Goal: Information Seeking & Learning: Check status

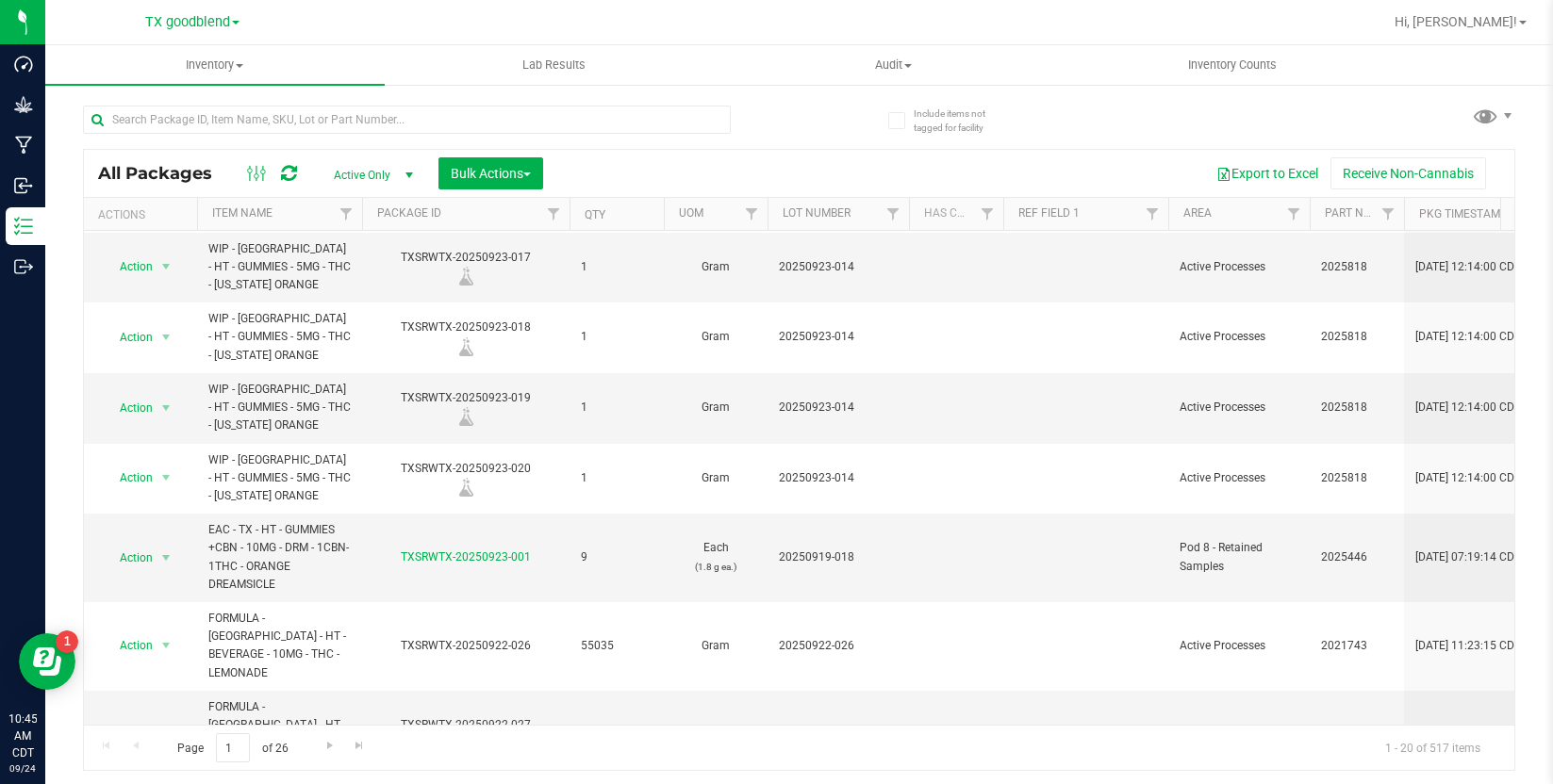
scroll to position [471, 0]
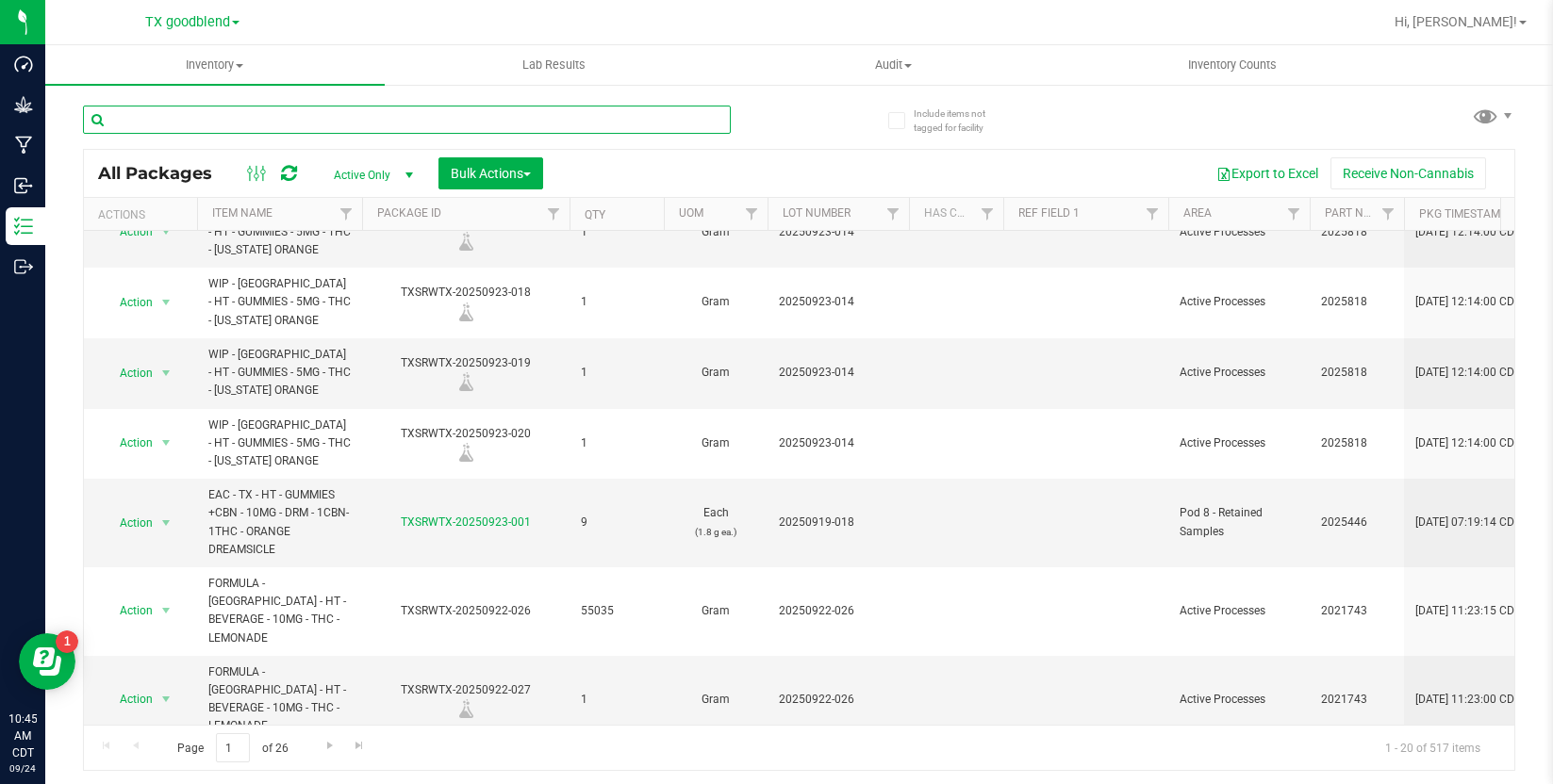
click at [136, 129] on input "text" at bounding box center [406, 119] width 648 height 29
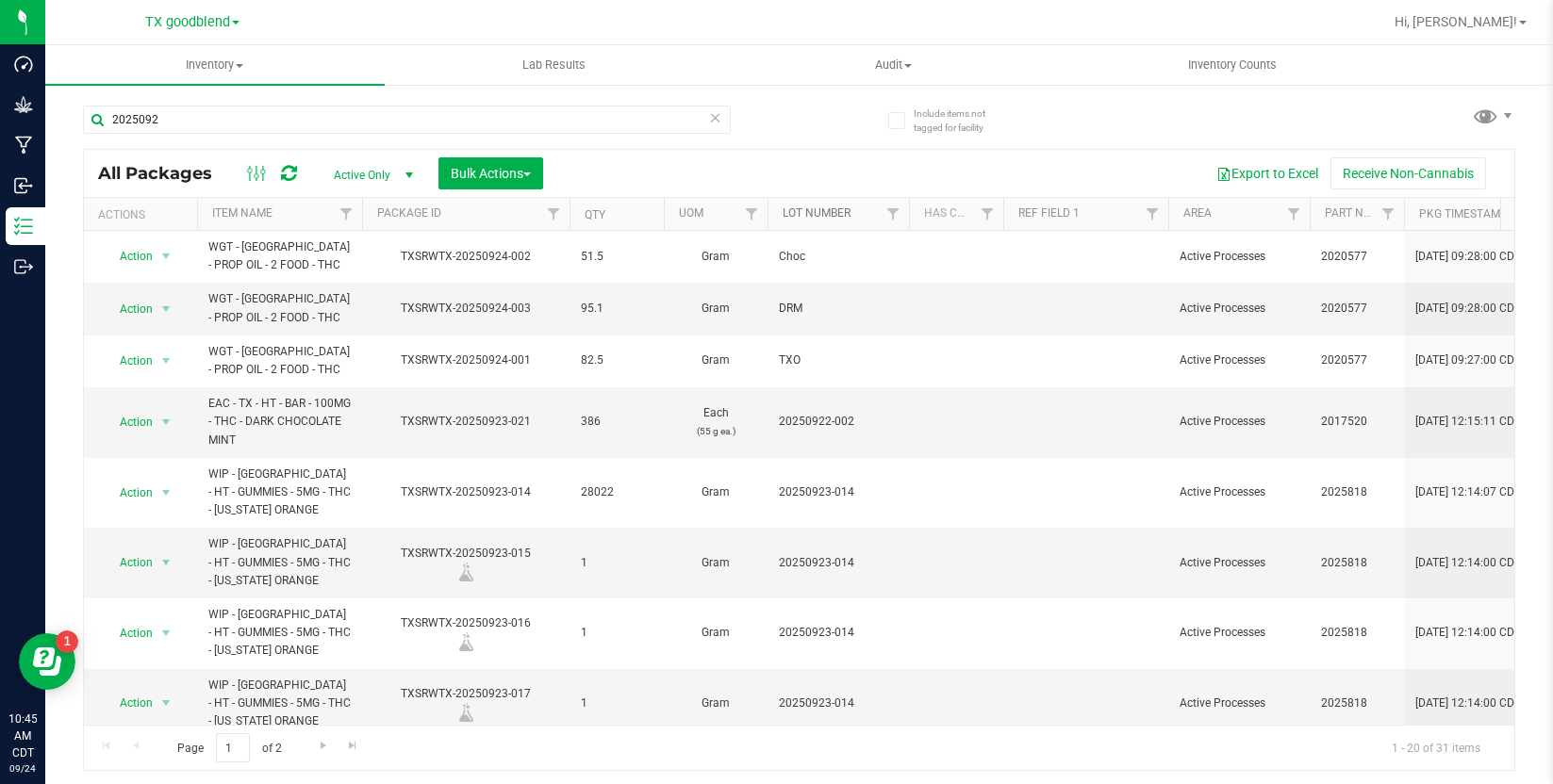
click at [839, 210] on link "Lot Number" at bounding box center [816, 212] width 68 height 13
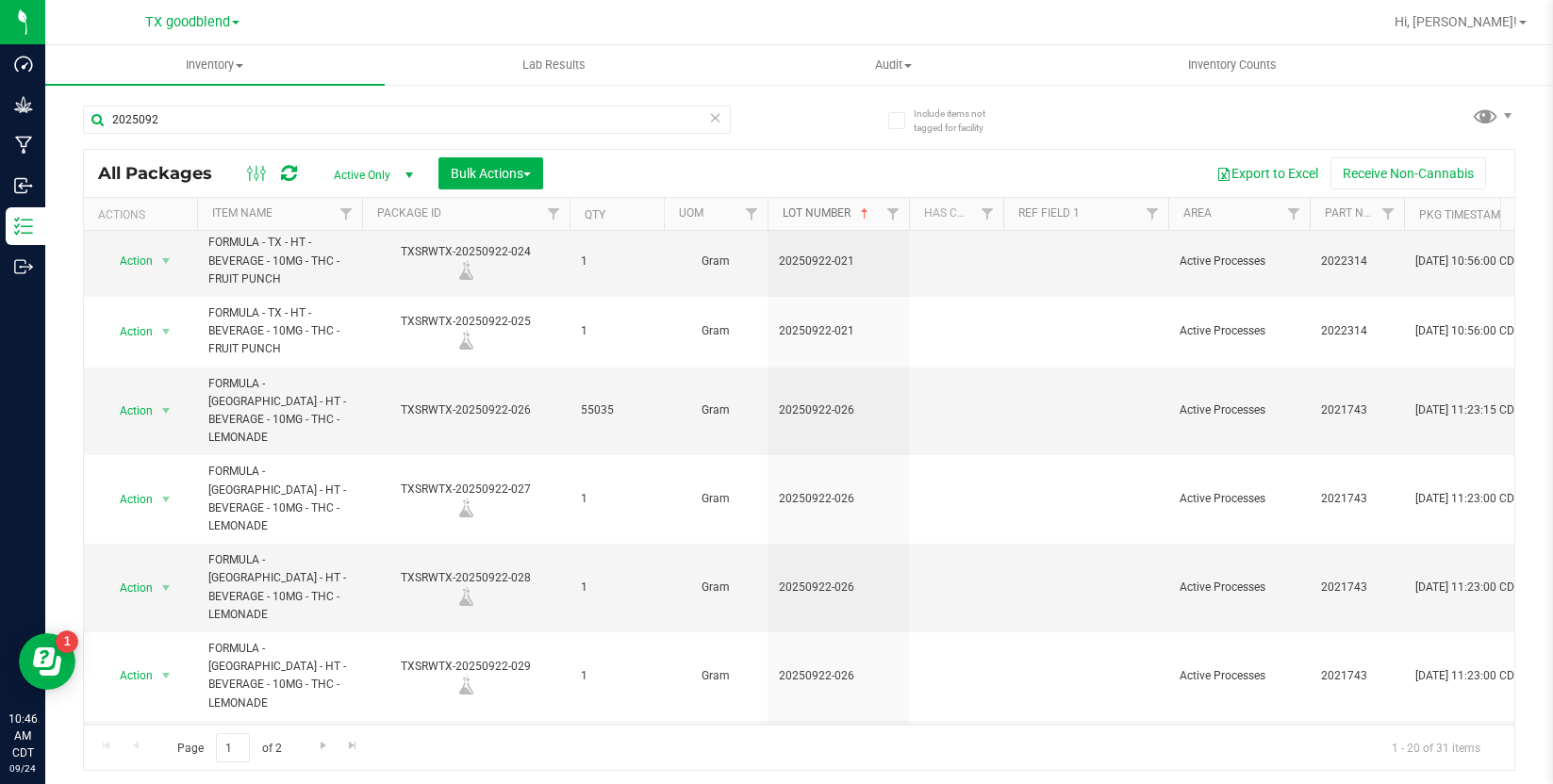
scroll to position [962, 0]
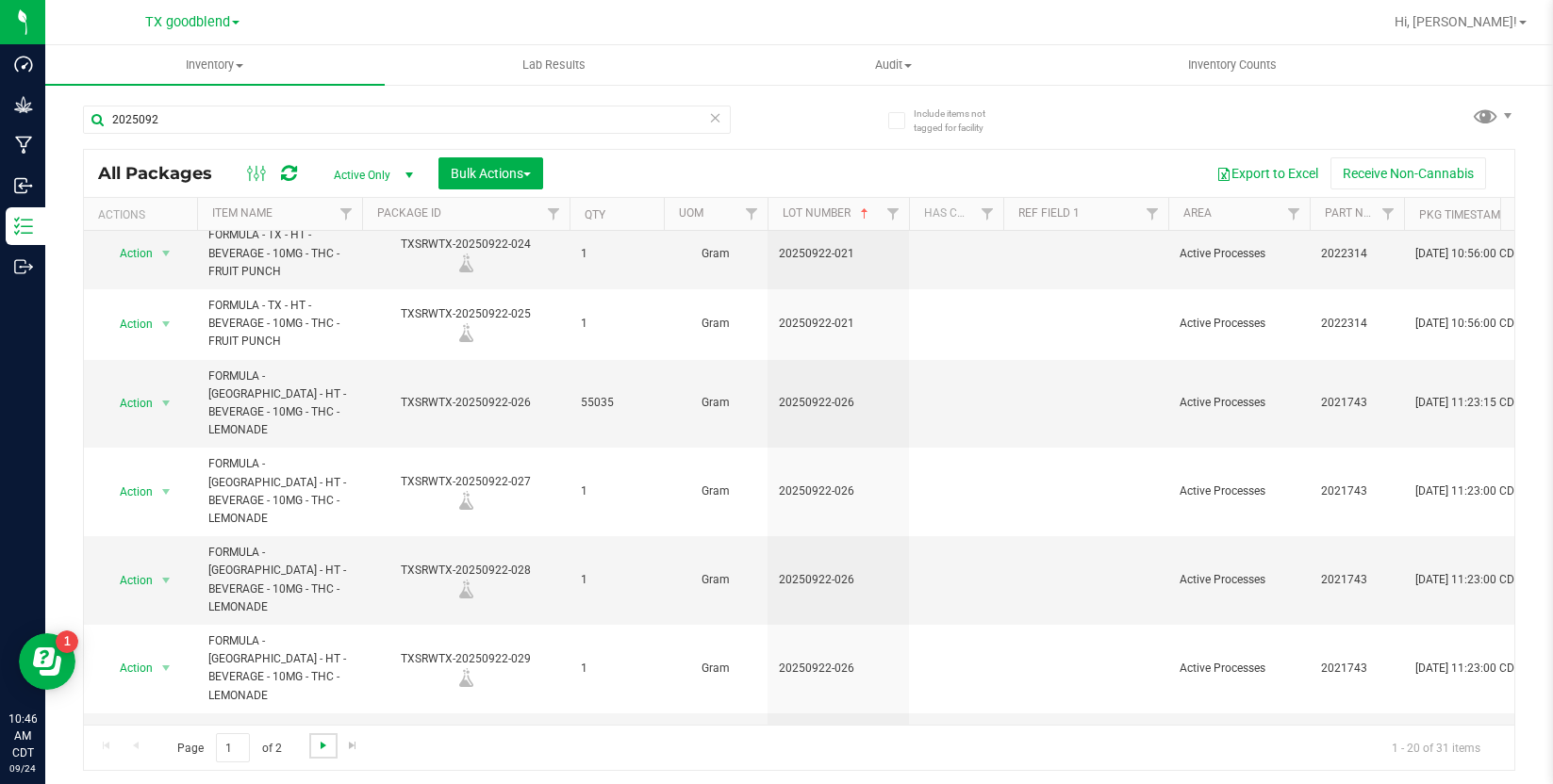
click at [319, 750] on span "Go to the next page" at bounding box center [323, 745] width 15 height 15
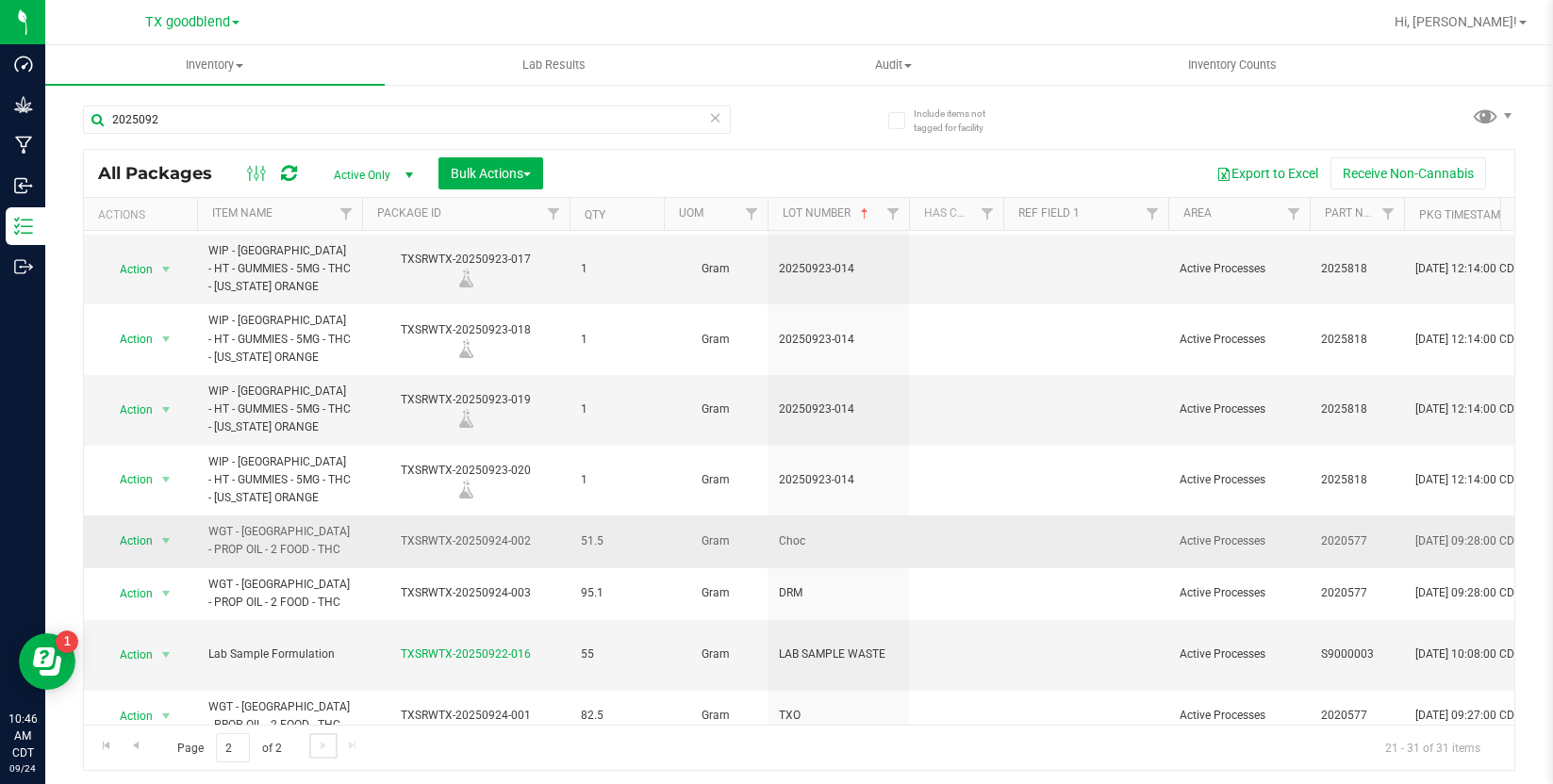
scroll to position [211, 0]
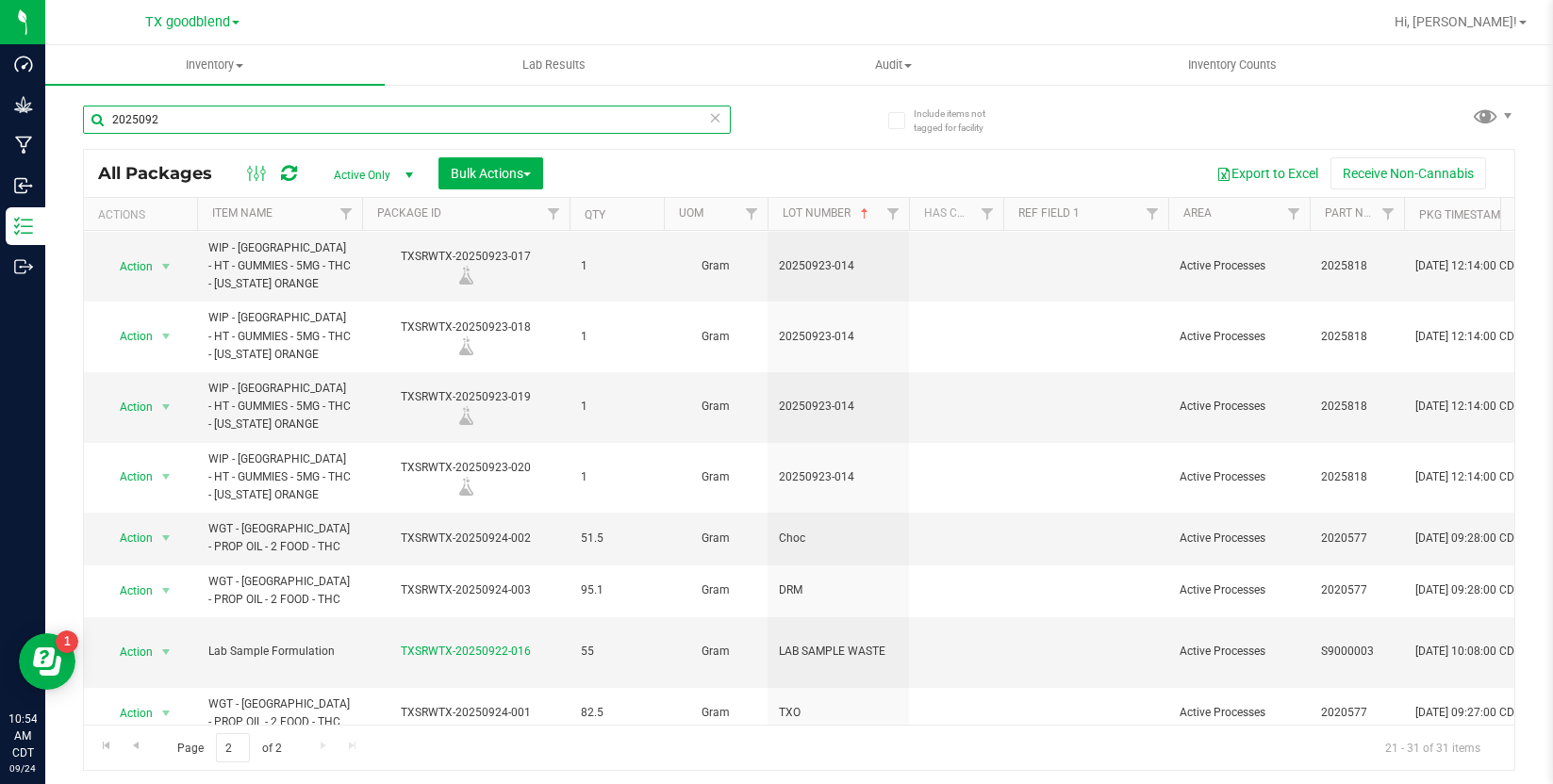
click at [300, 129] on input "2025092" at bounding box center [406, 119] width 648 height 29
type input "20250918-022"
